Goal: Task Accomplishment & Management: Complete application form

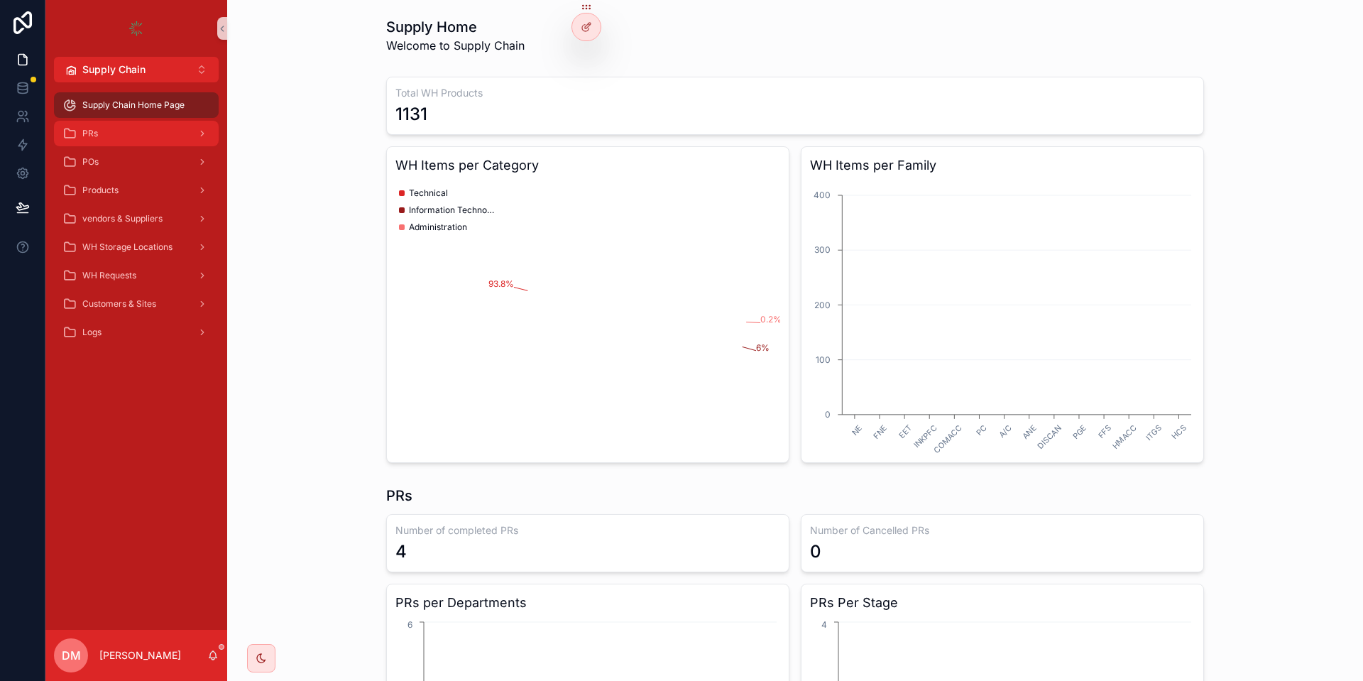
click at [145, 126] on div "PRs" at bounding box center [136, 133] width 148 height 23
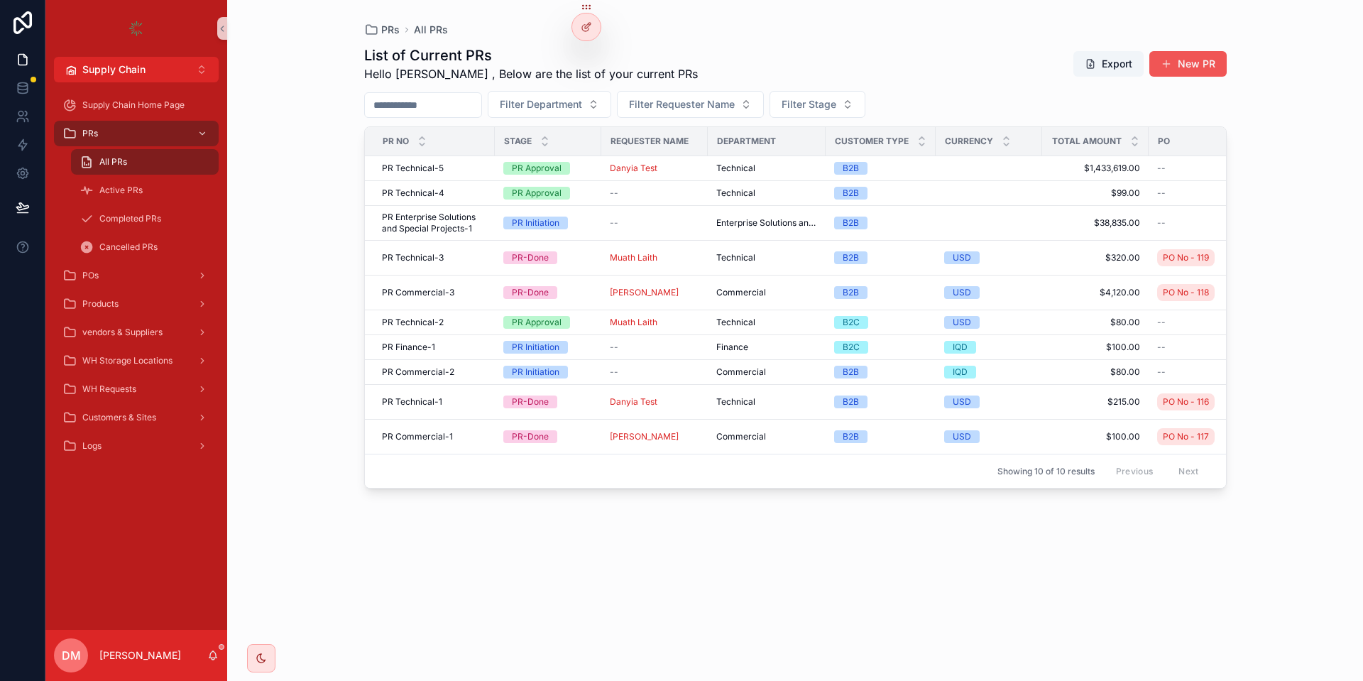
click at [1190, 65] on button "New PR" at bounding box center [1188, 64] width 77 height 26
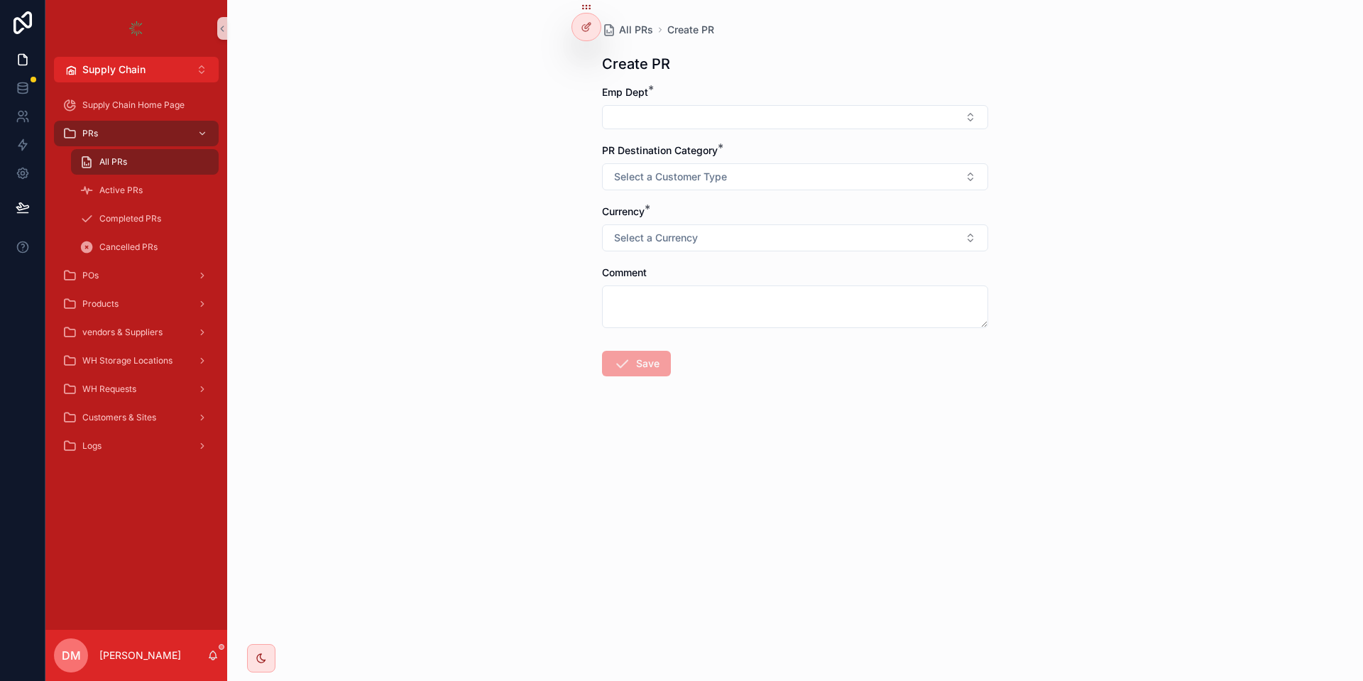
click at [724, 134] on form "Emp Dept * PR Destination Category * Select a Customer Type Currency * Select a…" at bounding box center [795, 276] width 386 height 382
click at [714, 120] on button "Select Button" at bounding box center [795, 117] width 386 height 24
click at [662, 239] on div "Technical" at bounding box center [795, 241] width 379 height 23
click at [712, 178] on span "Select a Customer Type" at bounding box center [670, 180] width 113 height 14
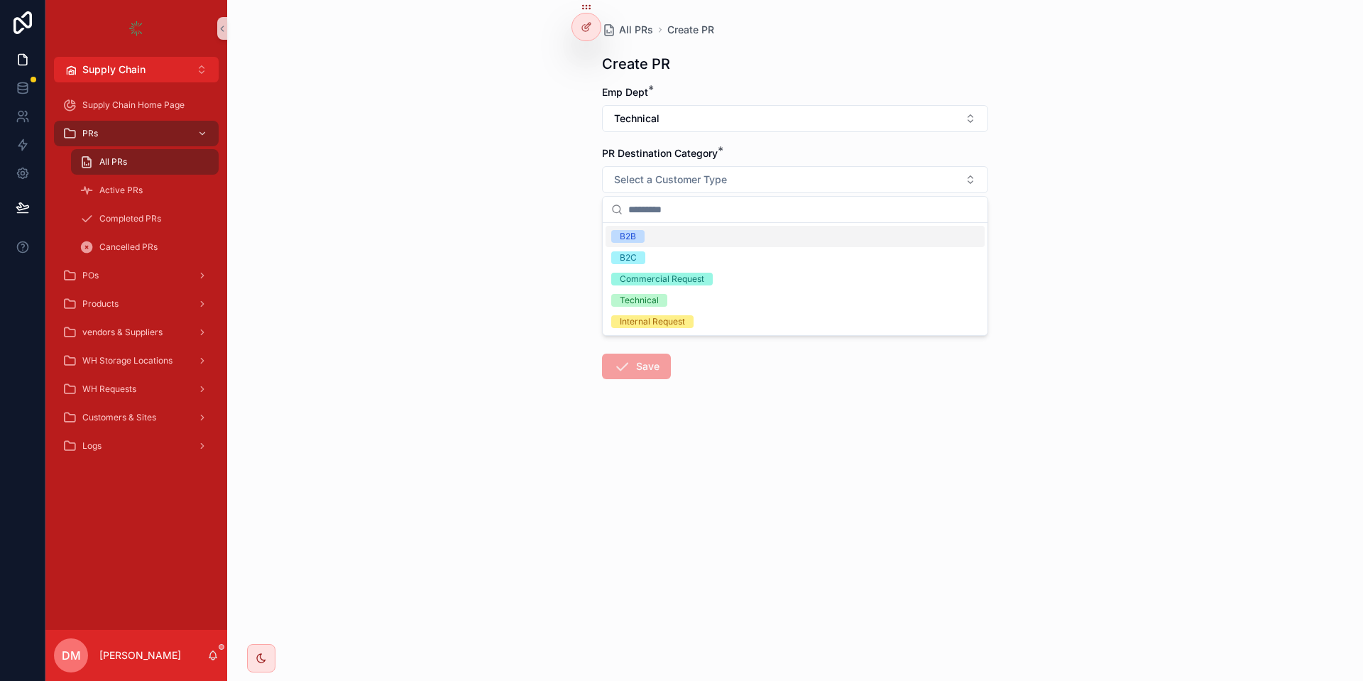
click at [726, 134] on form "Emp Dept * Technical PR Destination Category * Select a Customer Type Currency …" at bounding box center [795, 277] width 386 height 385
